Goal: Check status: Check status

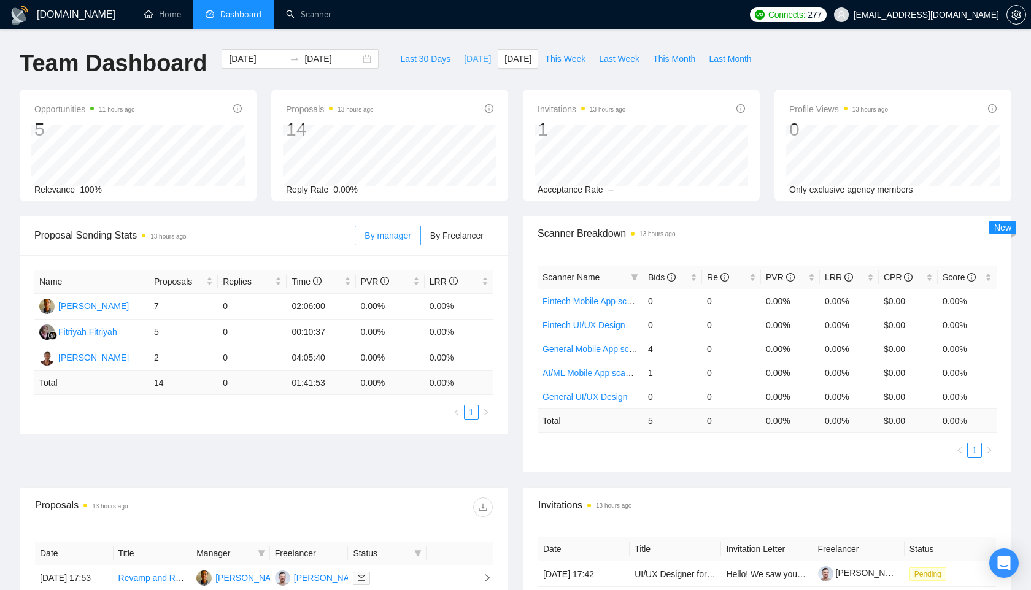
click at [469, 60] on span "[DATE]" at bounding box center [477, 58] width 27 height 13
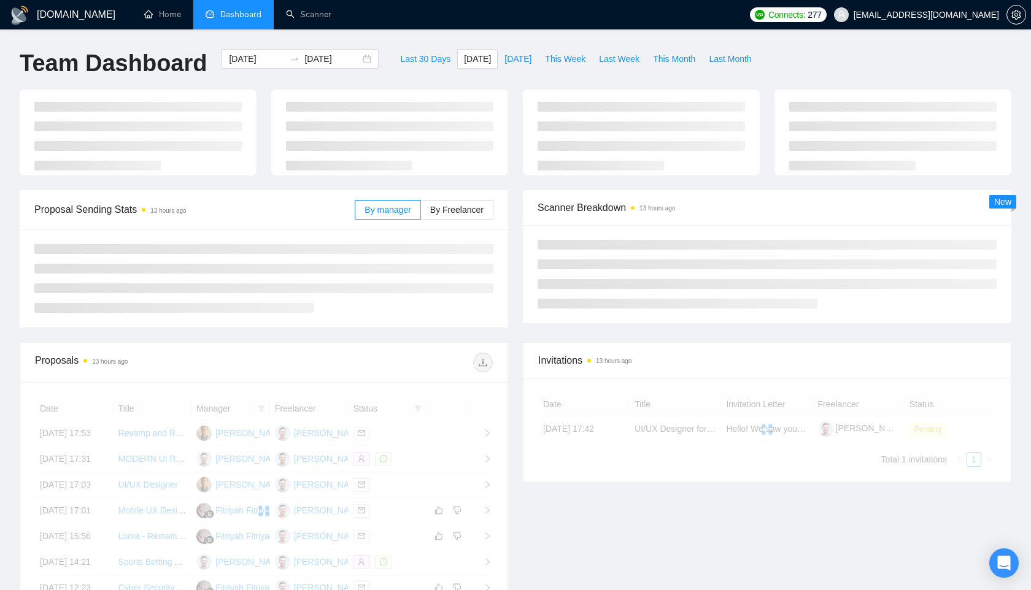
type input "[DATE]"
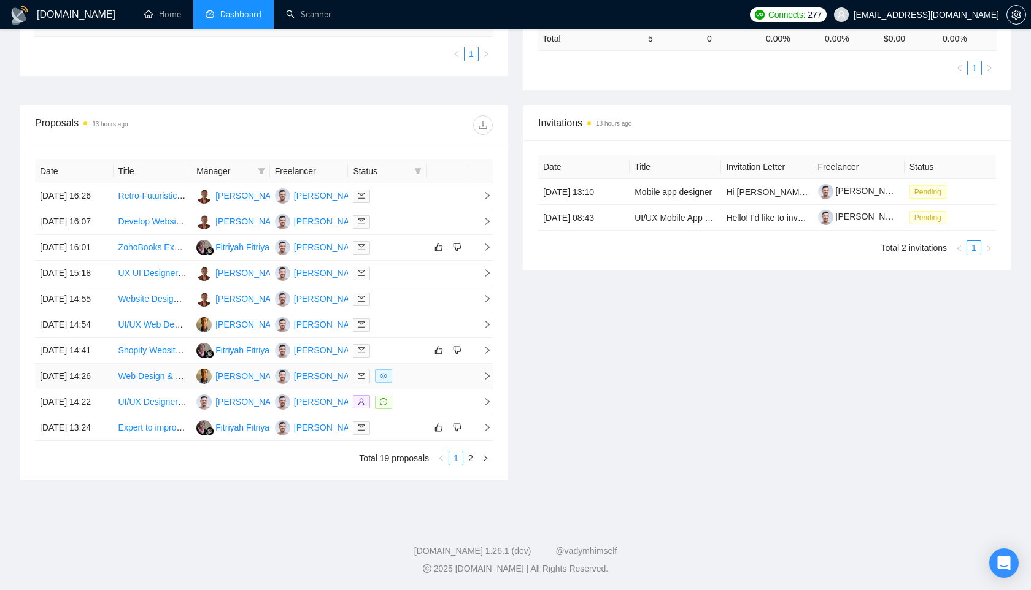
scroll to position [475, 0]
click at [471, 457] on link "2" at bounding box center [470, 458] width 13 height 13
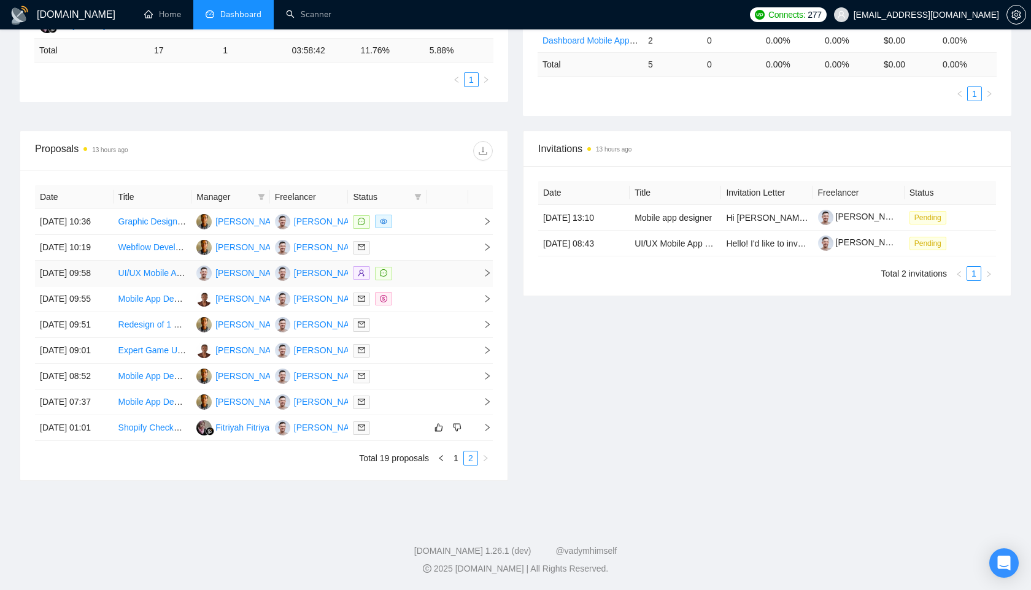
scroll to position [437, 0]
click at [452, 457] on link "1" at bounding box center [455, 458] width 13 height 13
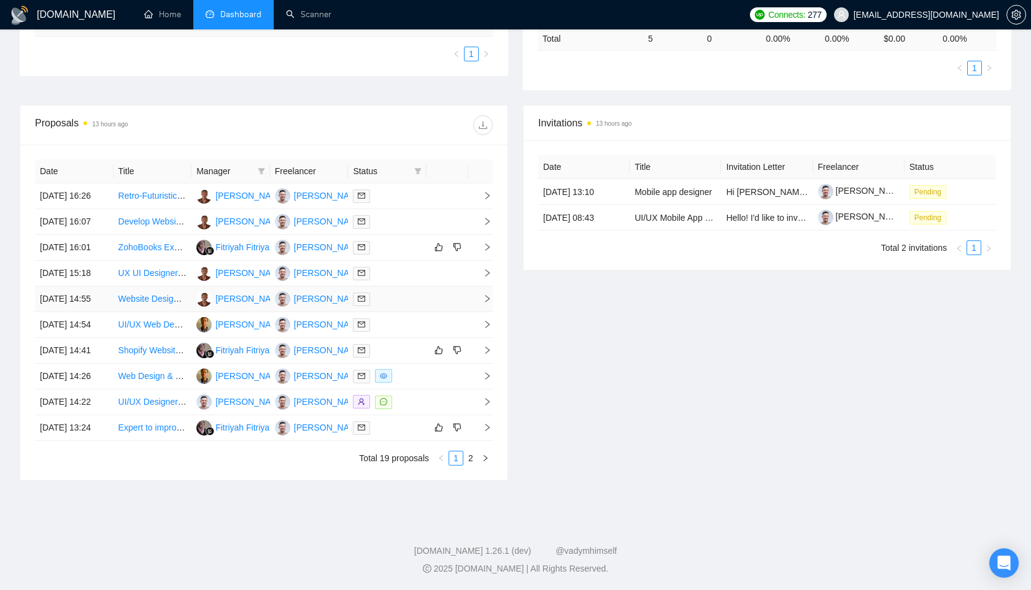
scroll to position [475, 0]
click at [475, 459] on link "2" at bounding box center [470, 458] width 13 height 13
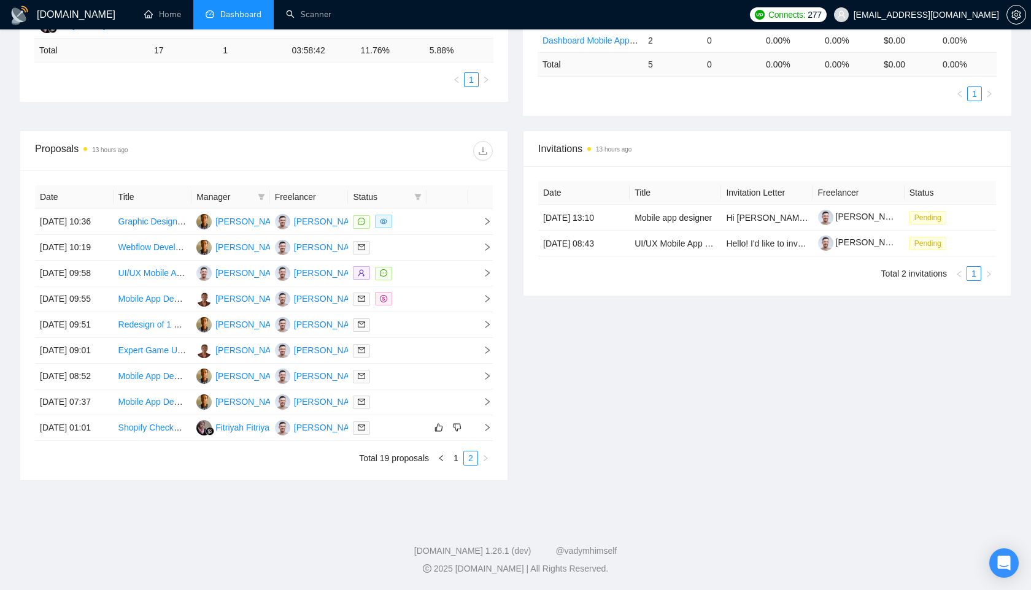
scroll to position [437, 0]
click at [458, 459] on link "1" at bounding box center [455, 458] width 13 height 13
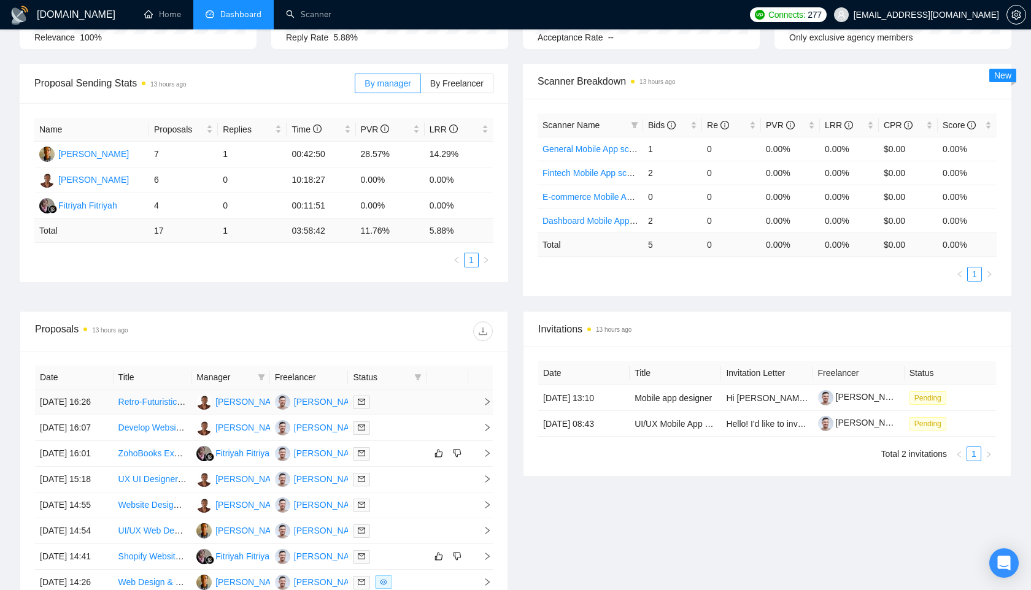
scroll to position [0, 0]
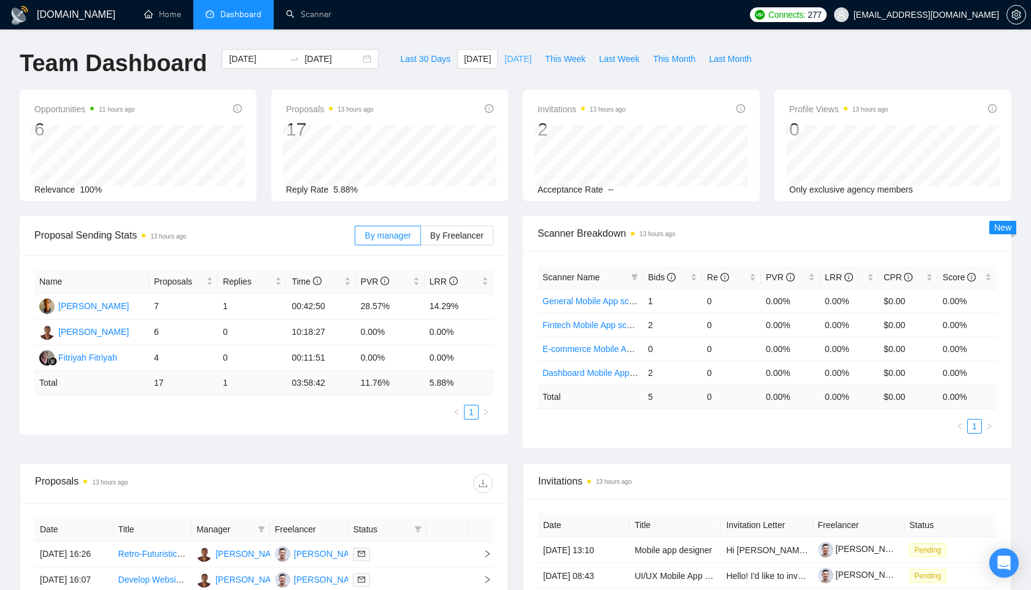
click at [509, 59] on span "[DATE]" at bounding box center [517, 58] width 27 height 13
type input "2025-10-13"
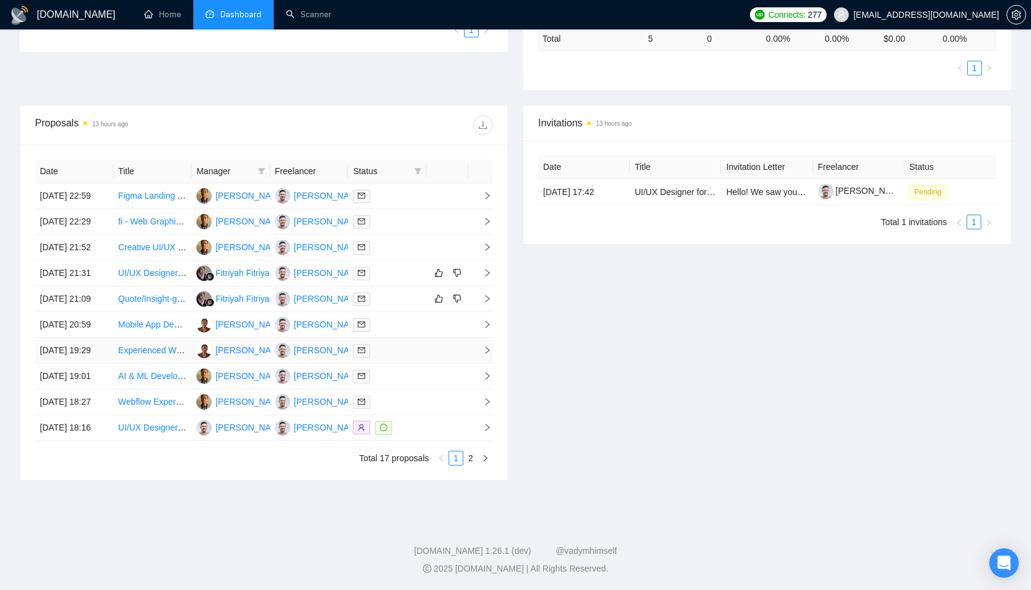
scroll to position [486, 0]
click at [485, 461] on icon "right" at bounding box center [486, 458] width 4 height 6
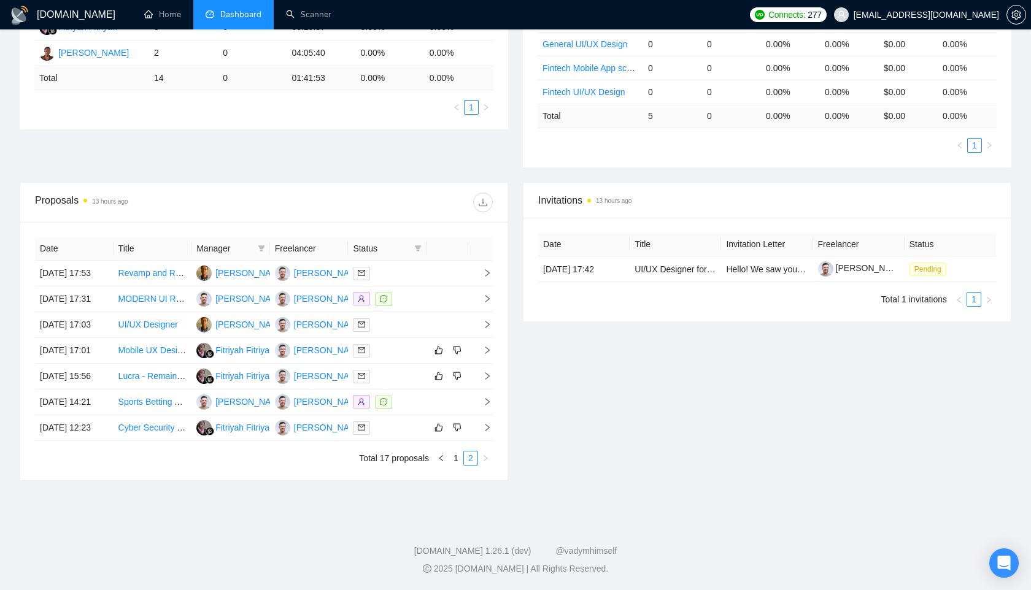
scroll to position [387, 0]
click at [441, 461] on icon "left" at bounding box center [440, 458] width 7 height 7
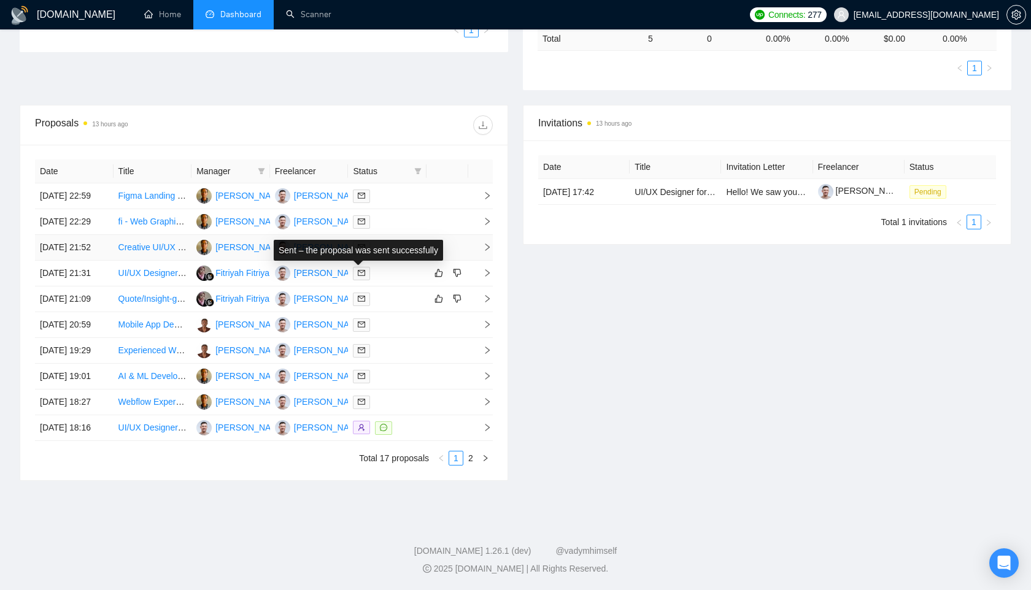
scroll to position [498, 0]
click at [485, 460] on icon "right" at bounding box center [486, 458] width 4 height 6
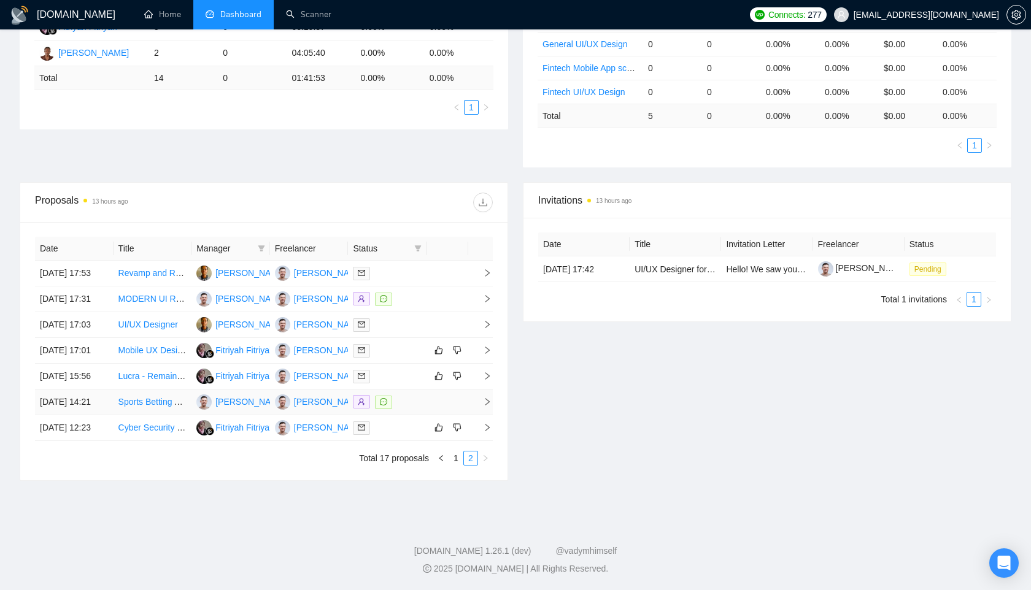
scroll to position [0, 0]
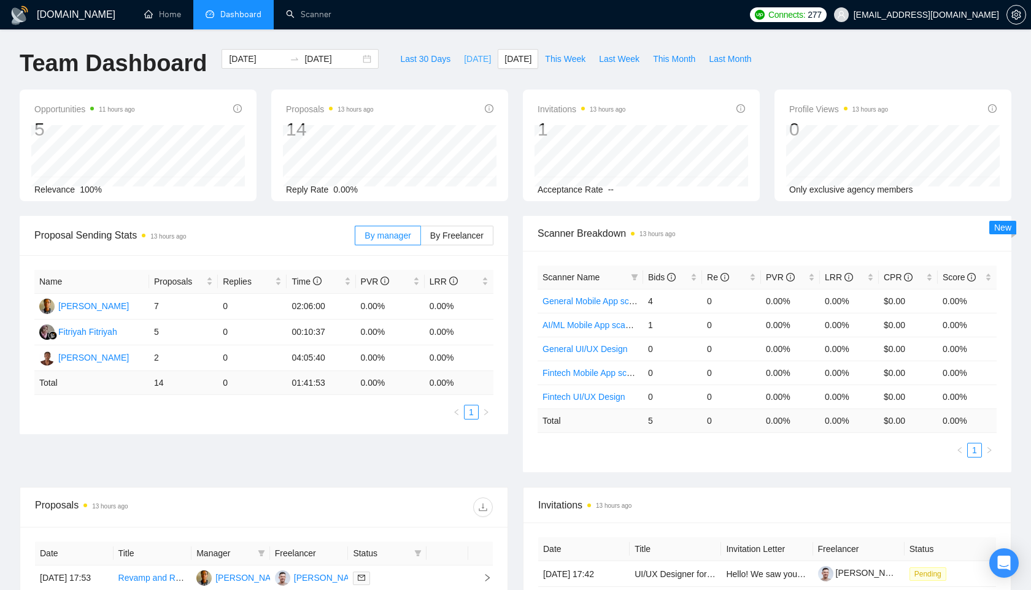
click at [464, 61] on span "[DATE]" at bounding box center [477, 58] width 27 height 13
type input "[DATE]"
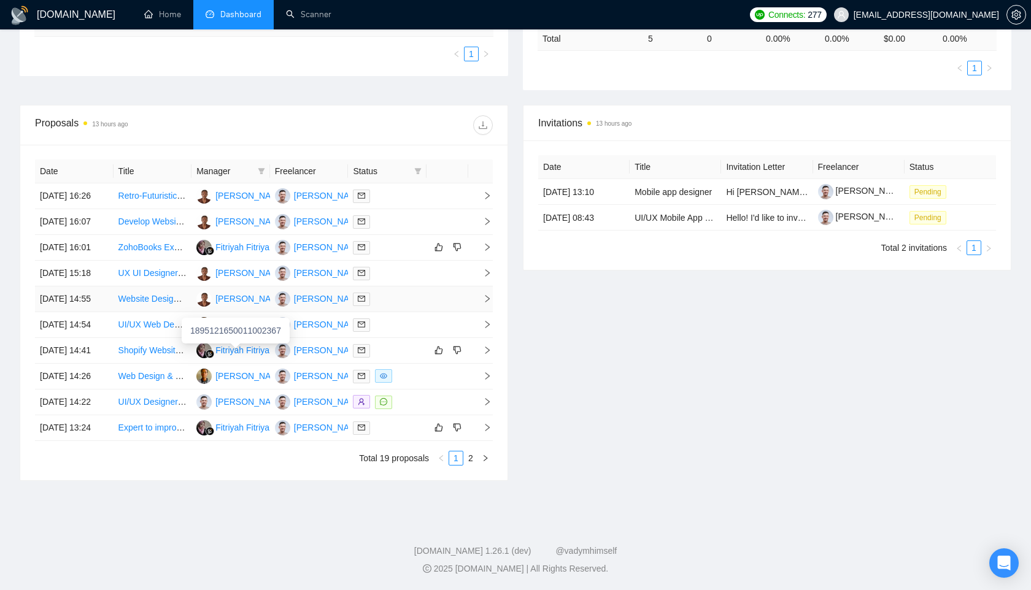
scroll to position [475, 0]
click at [489, 457] on button "button" at bounding box center [485, 458] width 15 height 15
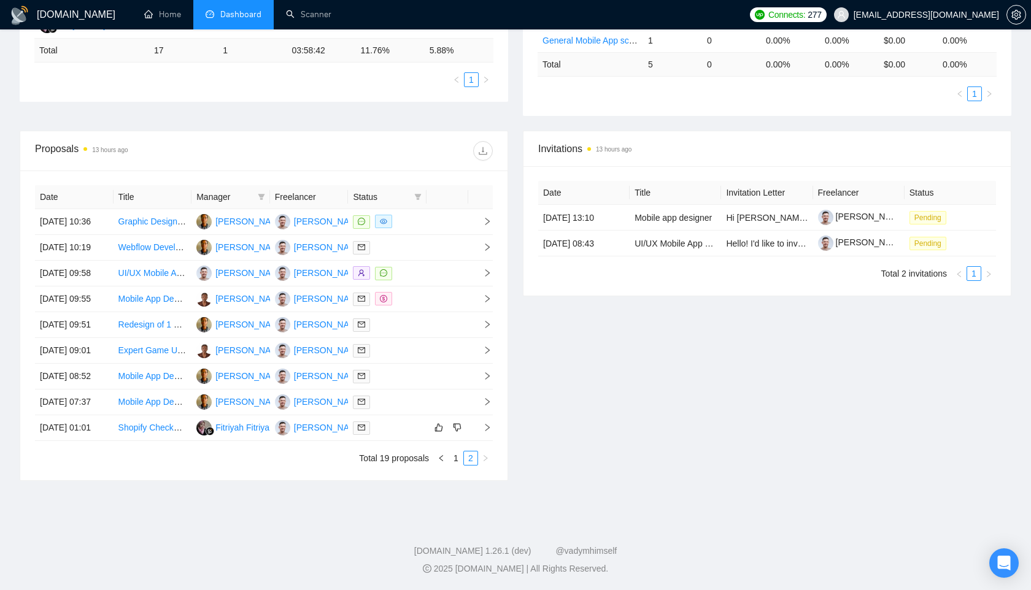
scroll to position [437, 0]
click at [443, 458] on icon "left" at bounding box center [440, 458] width 7 height 7
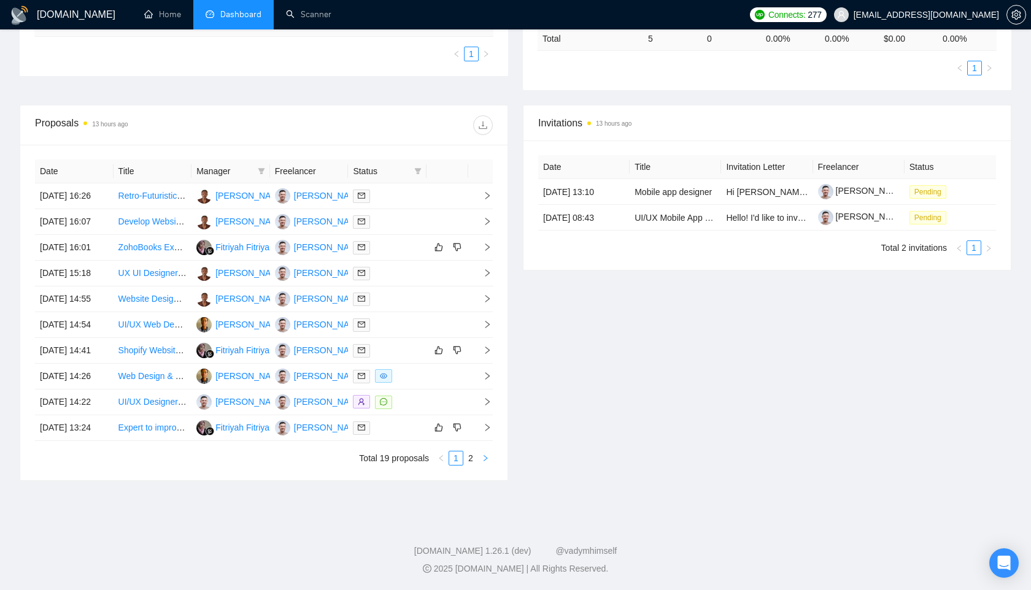
click at [488, 462] on icon "right" at bounding box center [485, 458] width 7 height 7
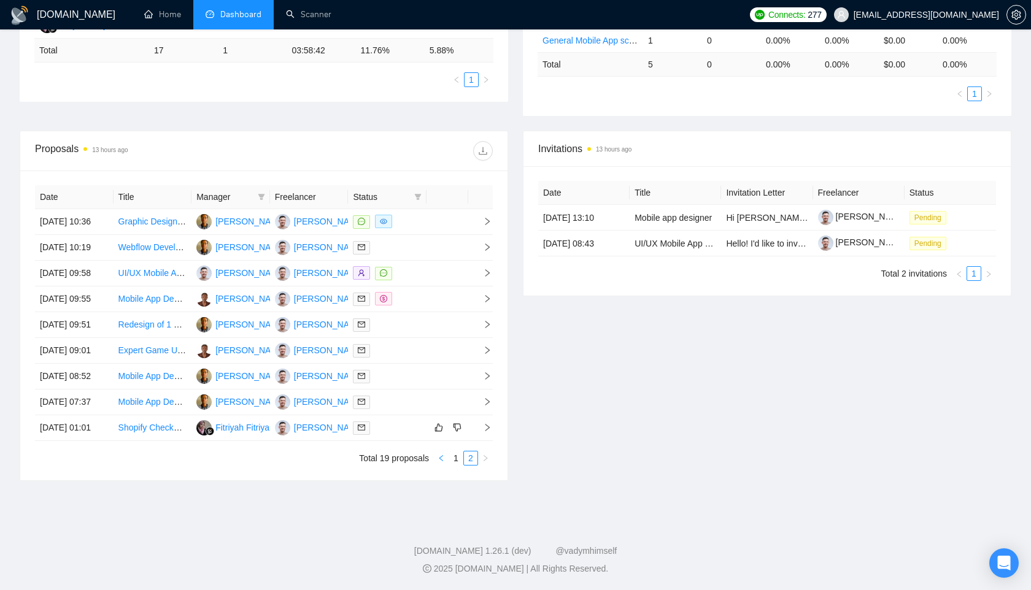
click at [442, 460] on icon "left" at bounding box center [440, 458] width 7 height 7
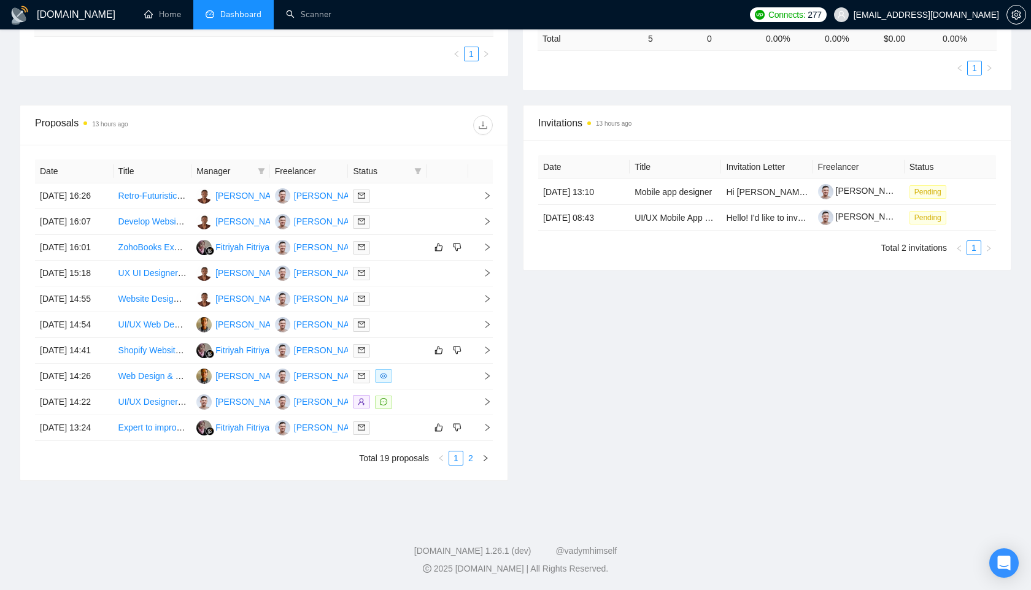
click at [472, 465] on link "2" at bounding box center [470, 458] width 13 height 13
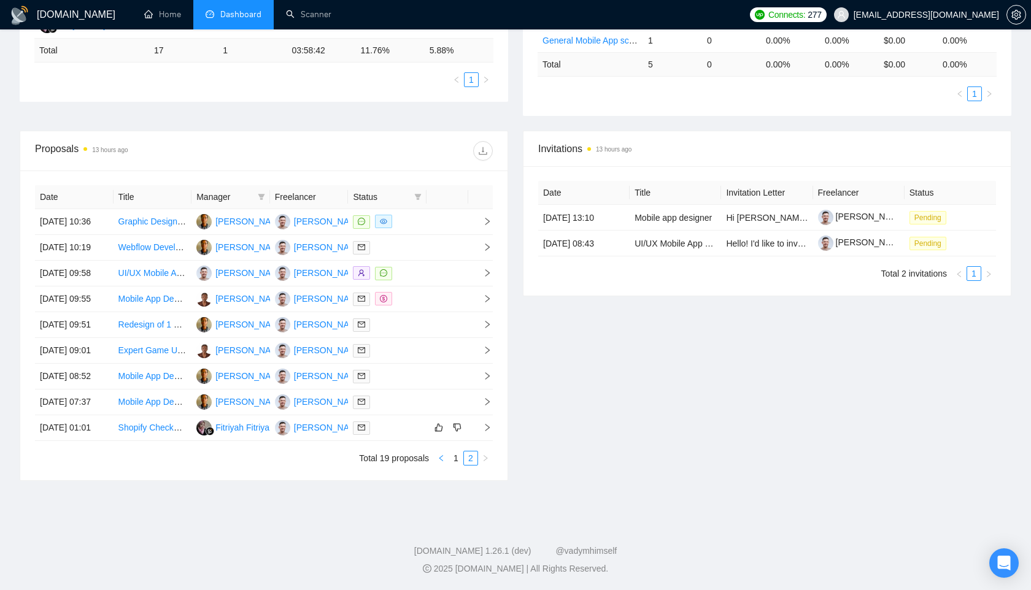
click at [438, 457] on icon "left" at bounding box center [440, 458] width 7 height 7
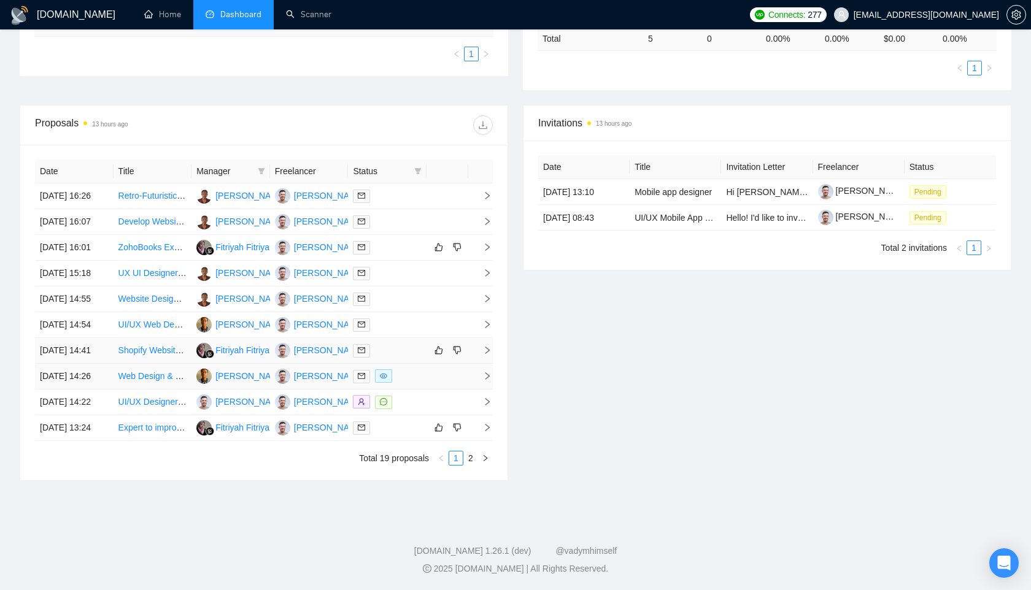
scroll to position [472, 0]
click at [480, 461] on button "button" at bounding box center [485, 458] width 15 height 15
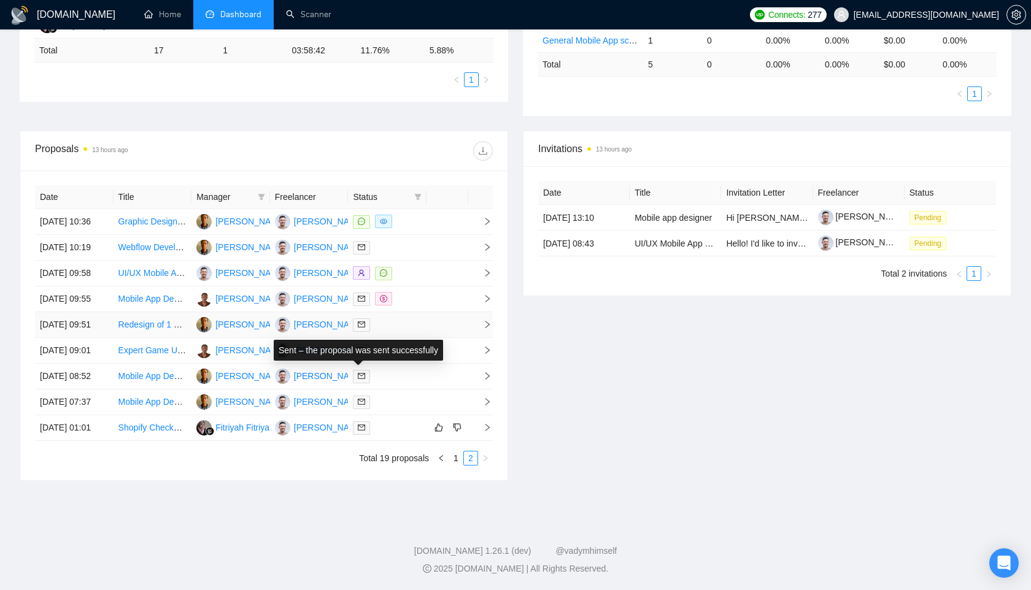
scroll to position [391, 0]
click at [455, 465] on link "1" at bounding box center [455, 458] width 13 height 13
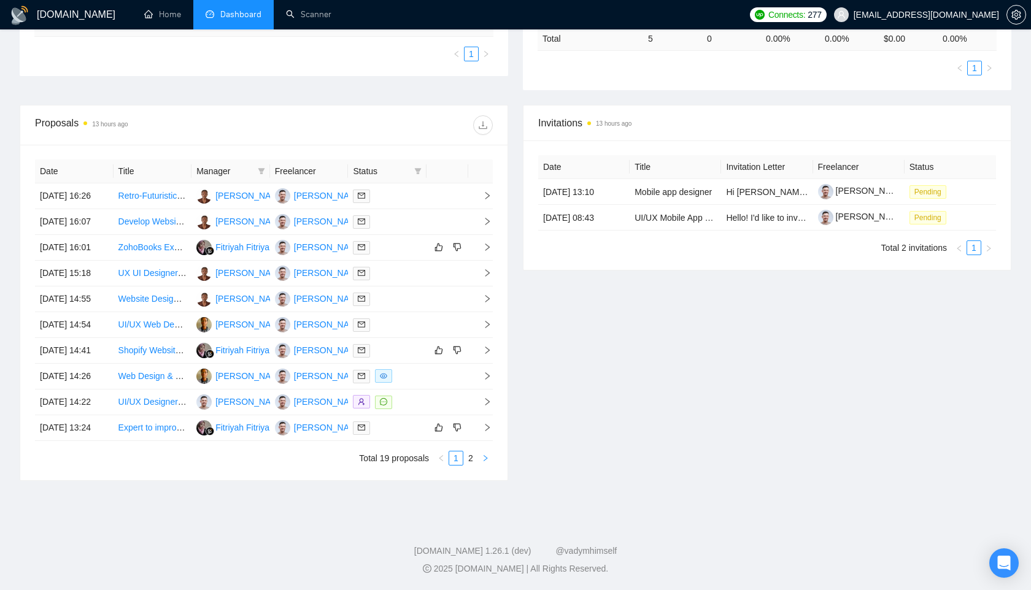
click at [482, 462] on icon "right" at bounding box center [485, 458] width 7 height 7
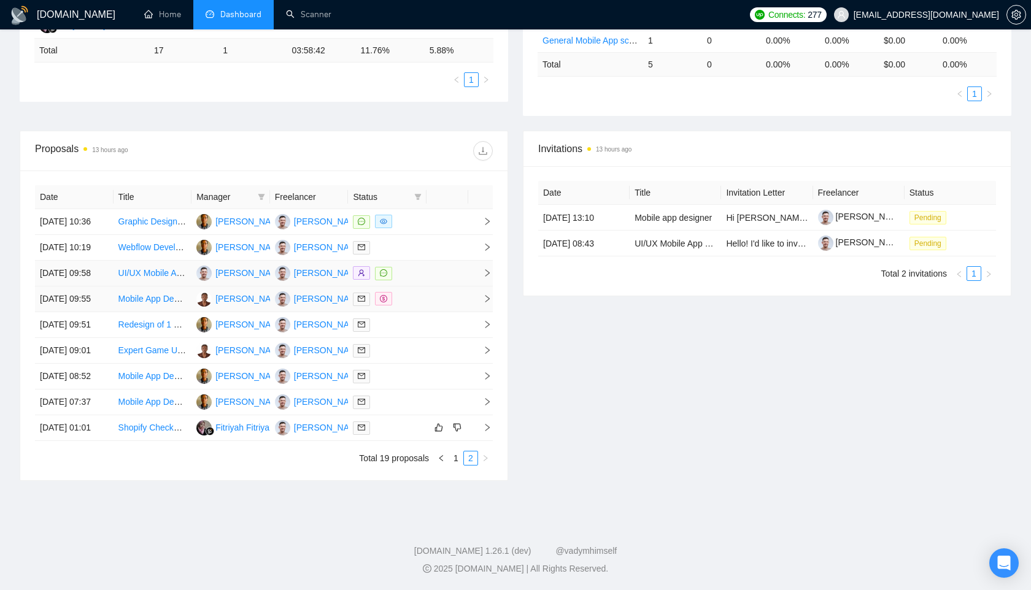
scroll to position [437, 0]
click at [441, 456] on icon "left" at bounding box center [440, 458] width 7 height 7
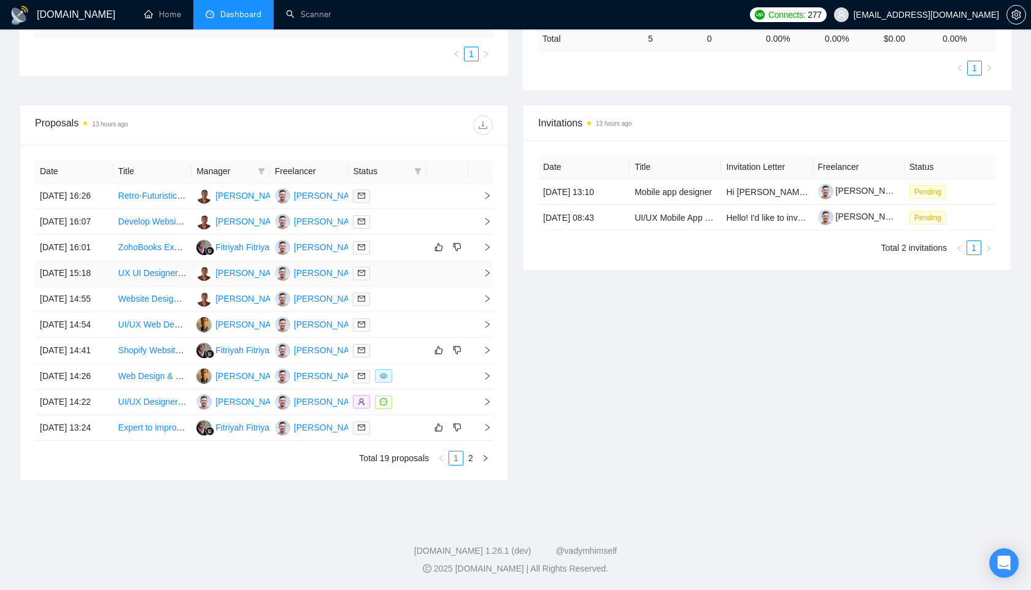
scroll to position [475, 0]
click at [489, 455] on button "button" at bounding box center [485, 458] width 15 height 15
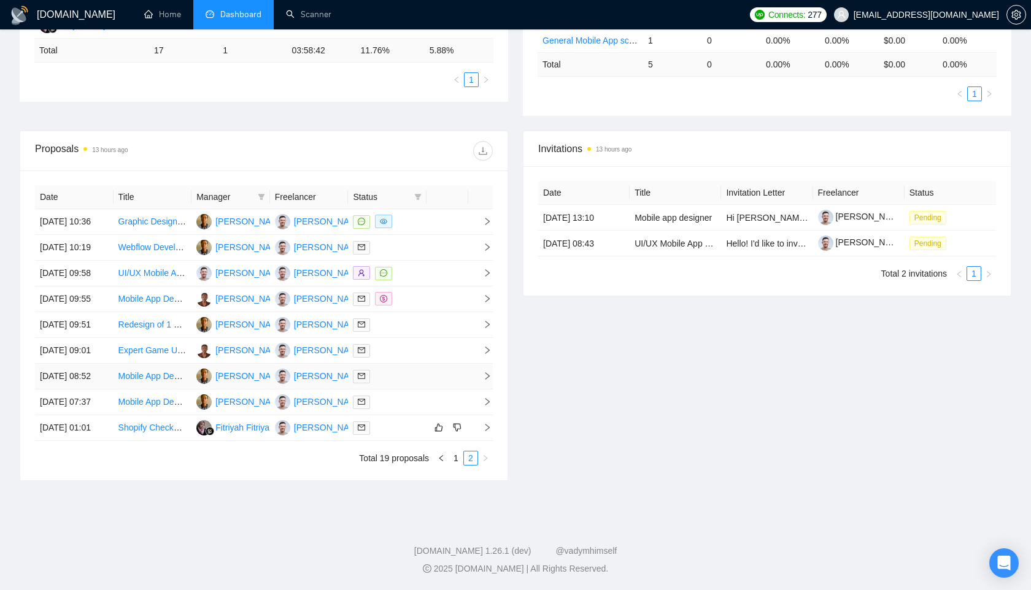
scroll to position [414, 0]
click at [454, 465] on link "1" at bounding box center [455, 458] width 13 height 13
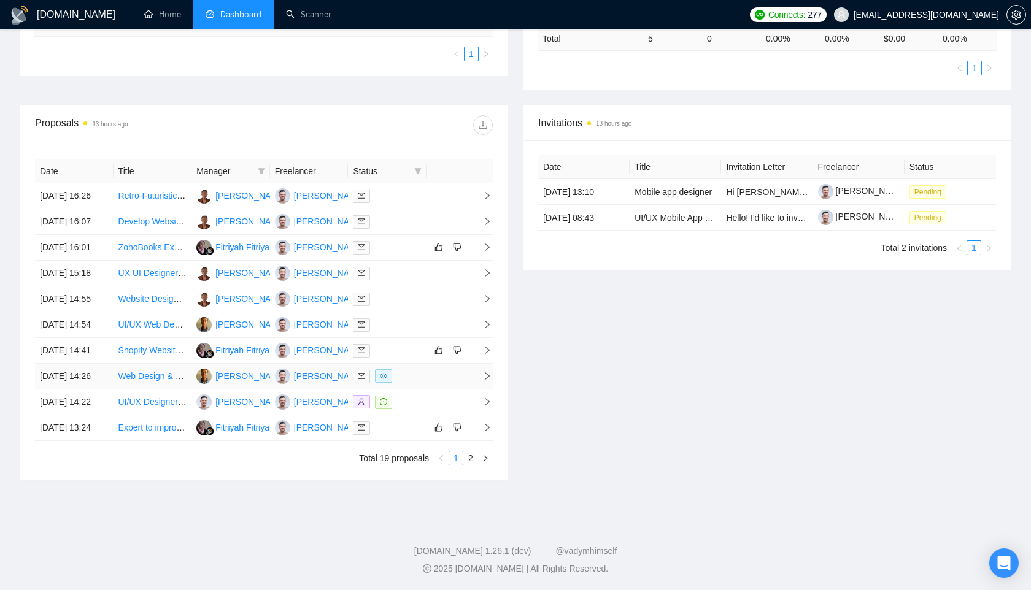
scroll to position [475, 0]
click at [472, 459] on link "2" at bounding box center [470, 458] width 13 height 13
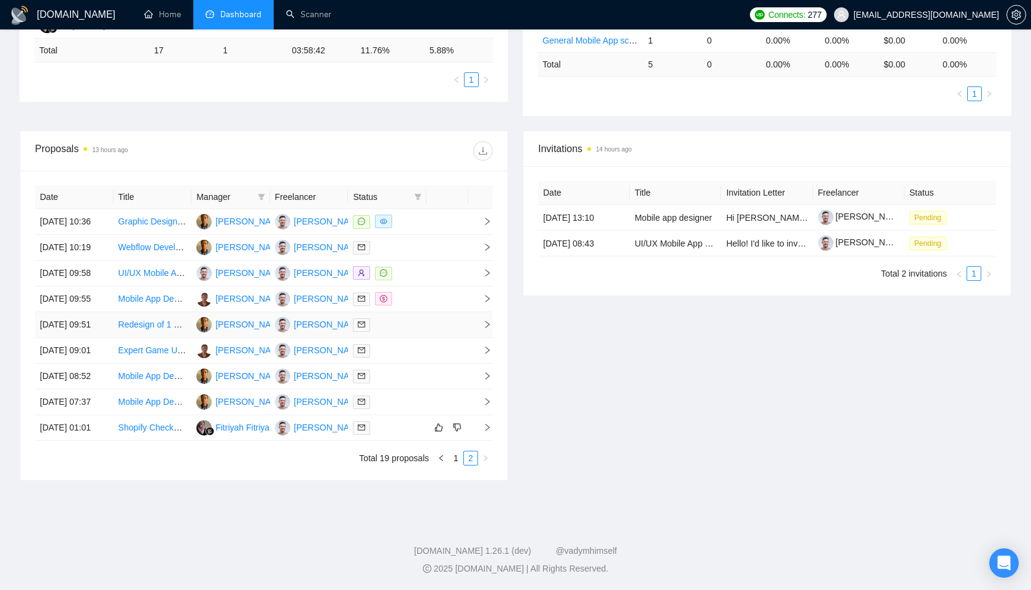
scroll to position [437, 0]
click at [446, 455] on button "button" at bounding box center [441, 458] width 15 height 15
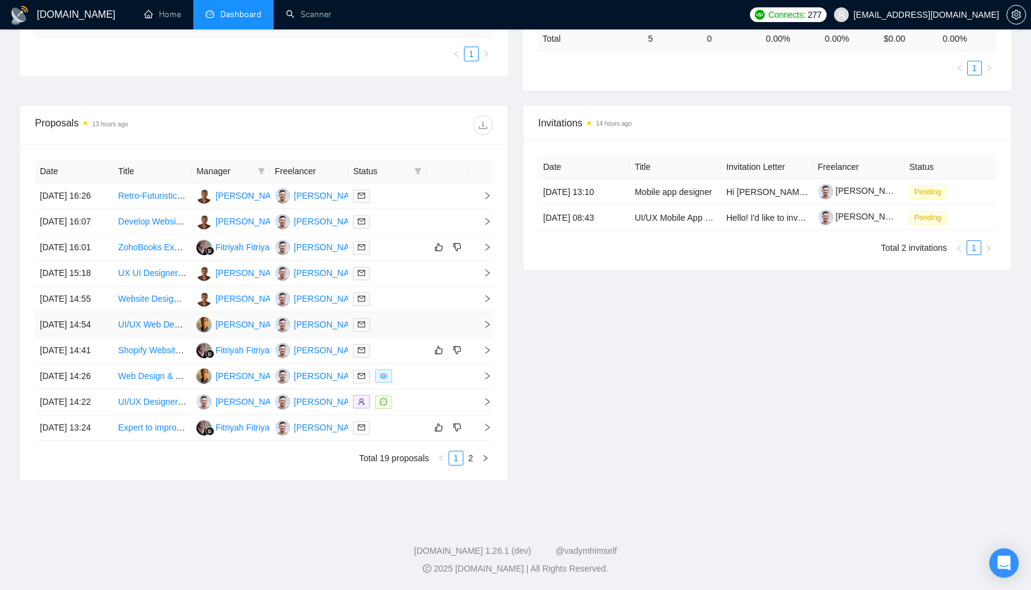
scroll to position [410, 0]
click at [482, 458] on icon "right" at bounding box center [485, 458] width 7 height 7
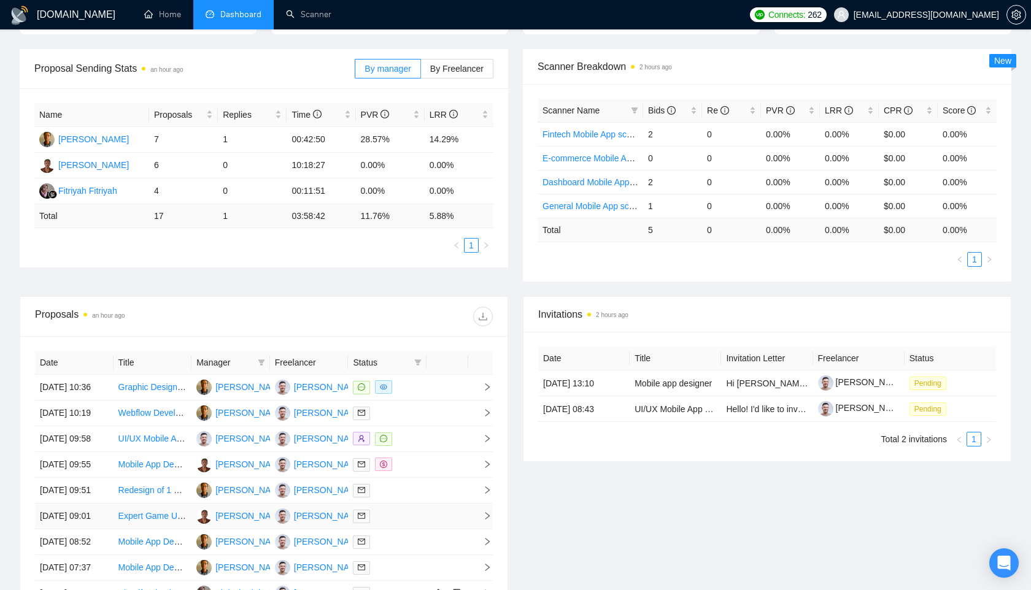
scroll to position [43, 0]
